Goal: Check status

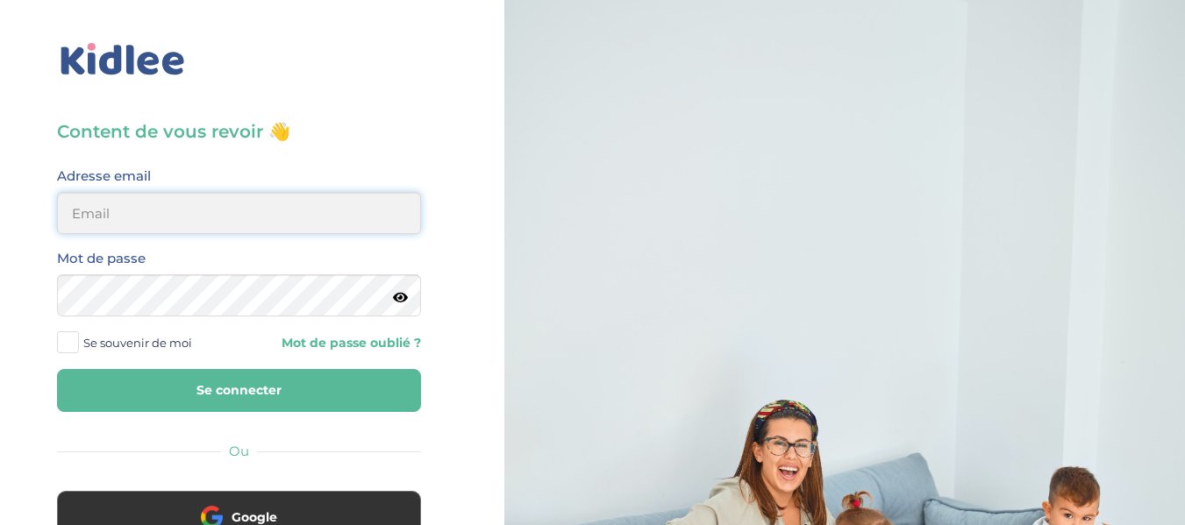
click at [148, 210] on input "email" at bounding box center [239, 213] width 364 height 42
type input "[EMAIL_ADDRESS][DOMAIN_NAME]"
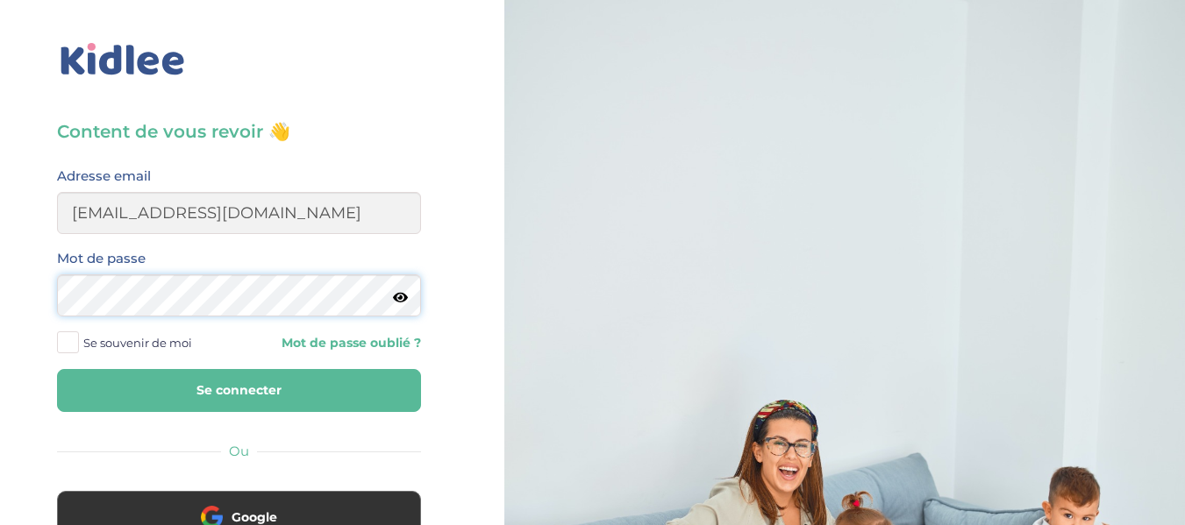
click at [57, 369] on button "Se connecter" at bounding box center [239, 390] width 364 height 43
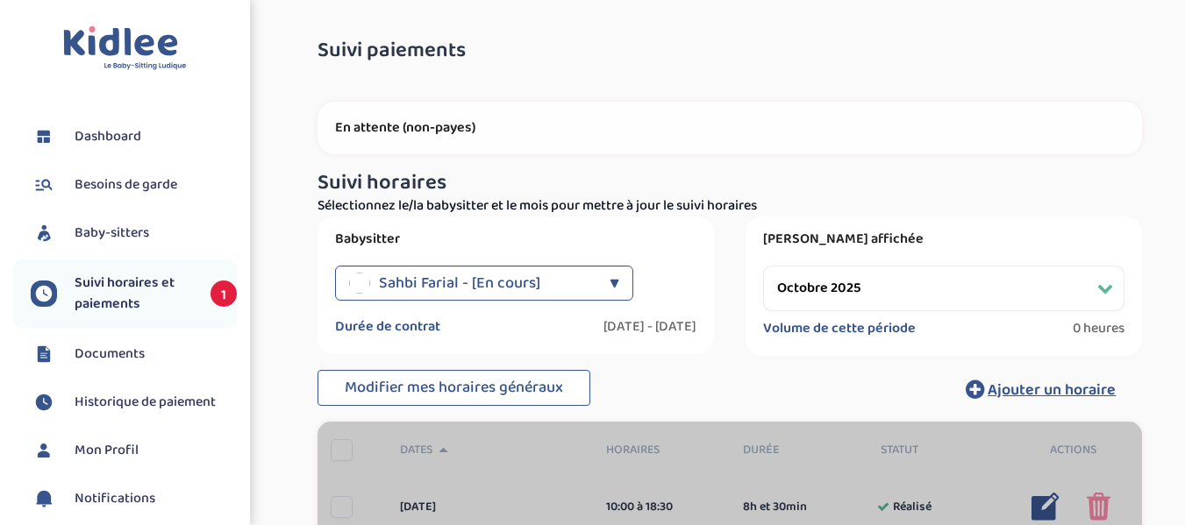
select select "octobre 2025"
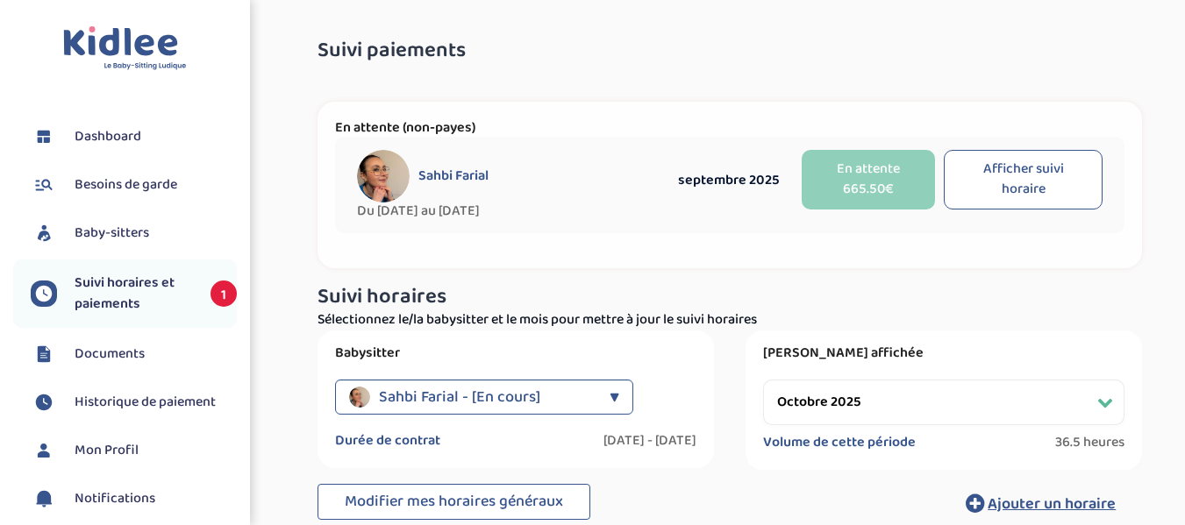
drag, startPoint x: 1182, startPoint y: 84, endPoint x: 1181, endPoint y: 153, distance: 69.3
